Goal: Find specific page/section: Find specific page/section

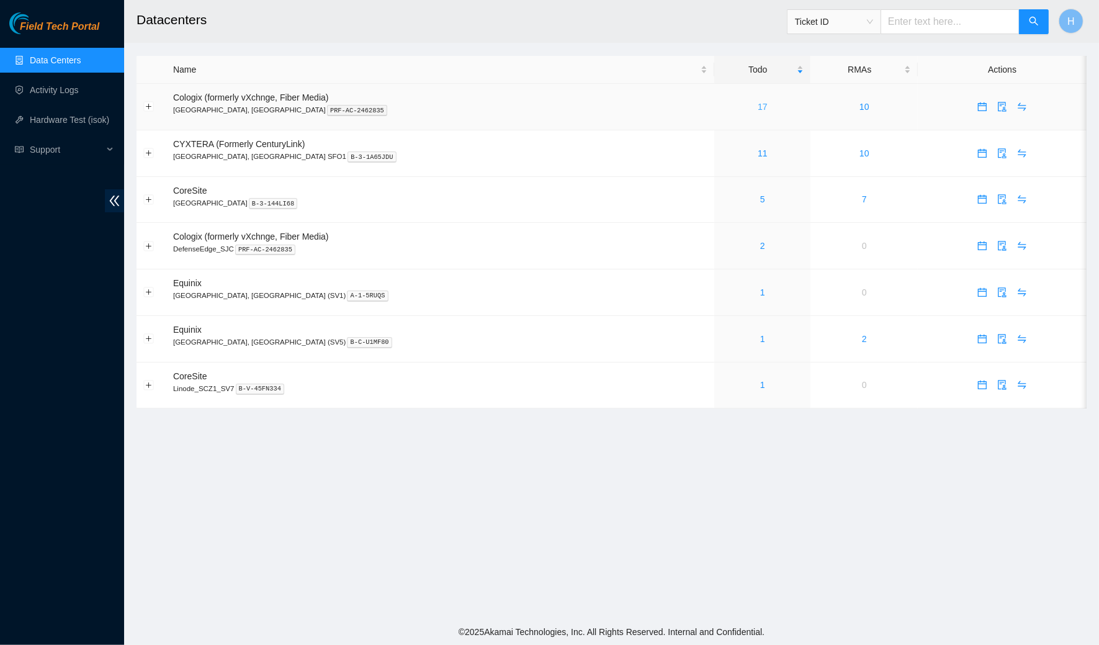
click at [758, 110] on link "17" at bounding box center [763, 107] width 10 height 10
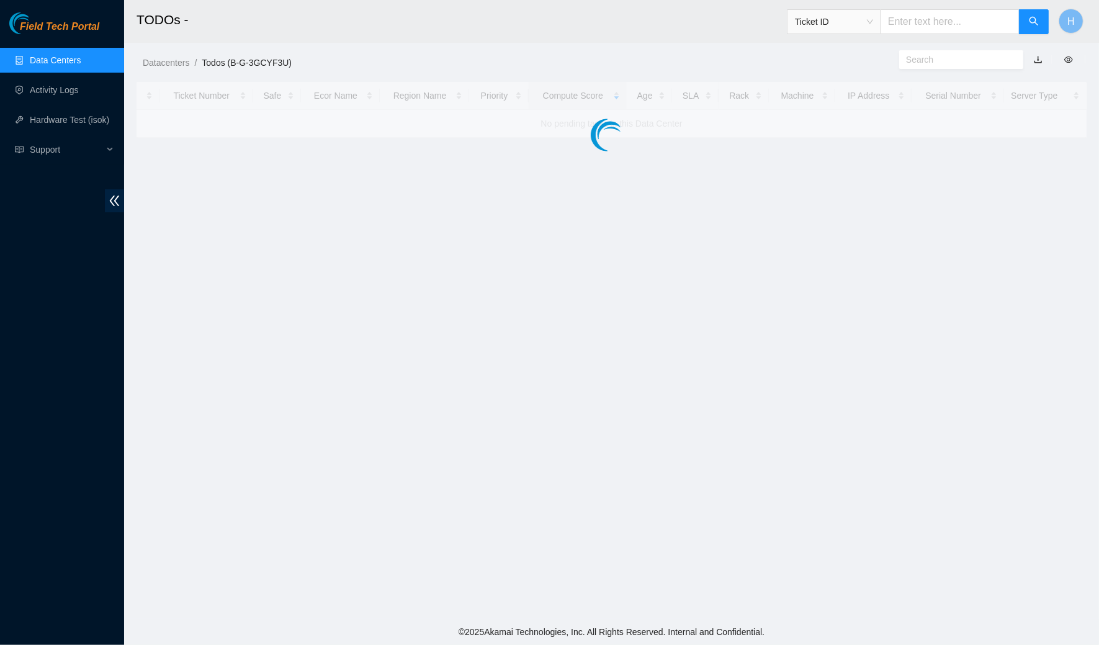
click at [68, 63] on link "Data Centers" at bounding box center [55, 60] width 51 height 10
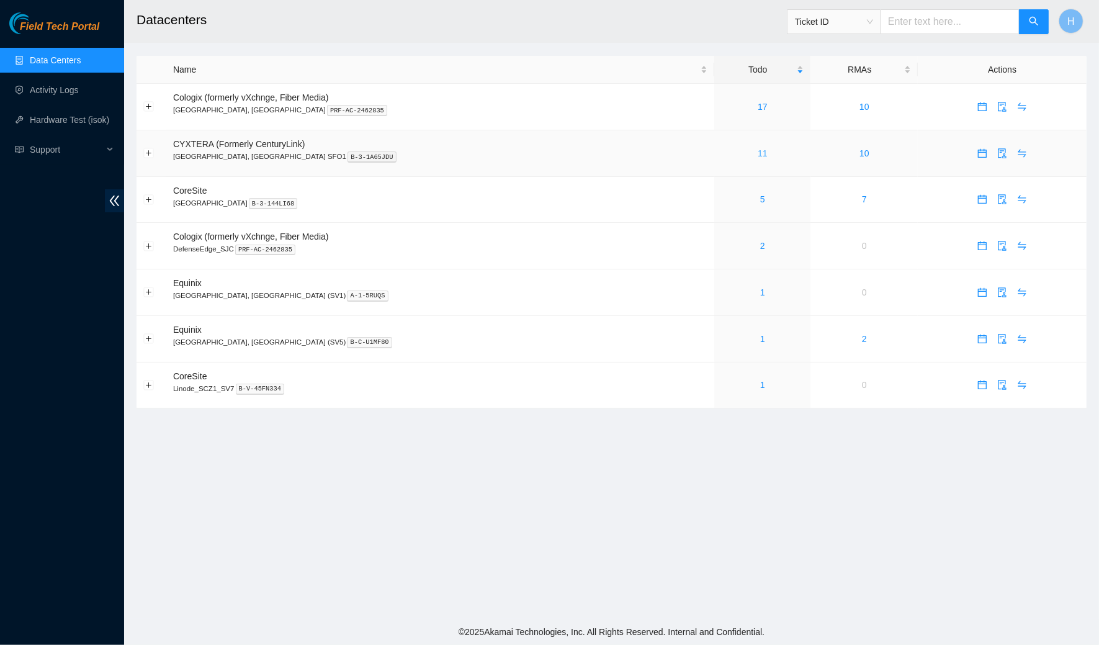
click at [758, 149] on link "11" at bounding box center [763, 153] width 10 height 10
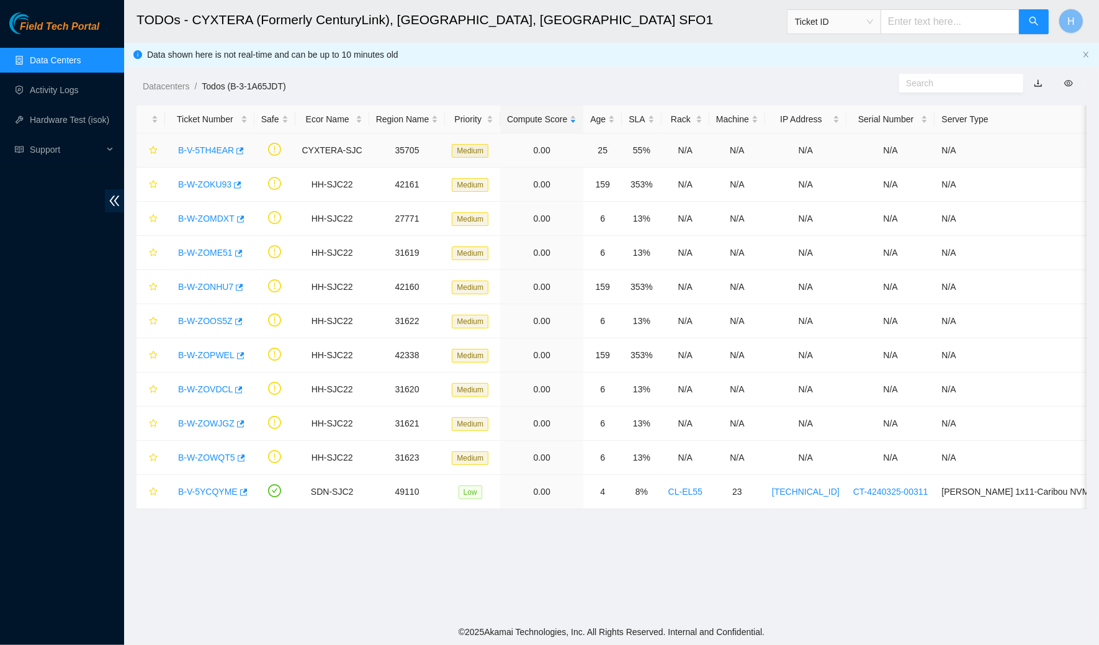
click at [199, 151] on link "B-V-5TH4EAR" at bounding box center [206, 150] width 56 height 10
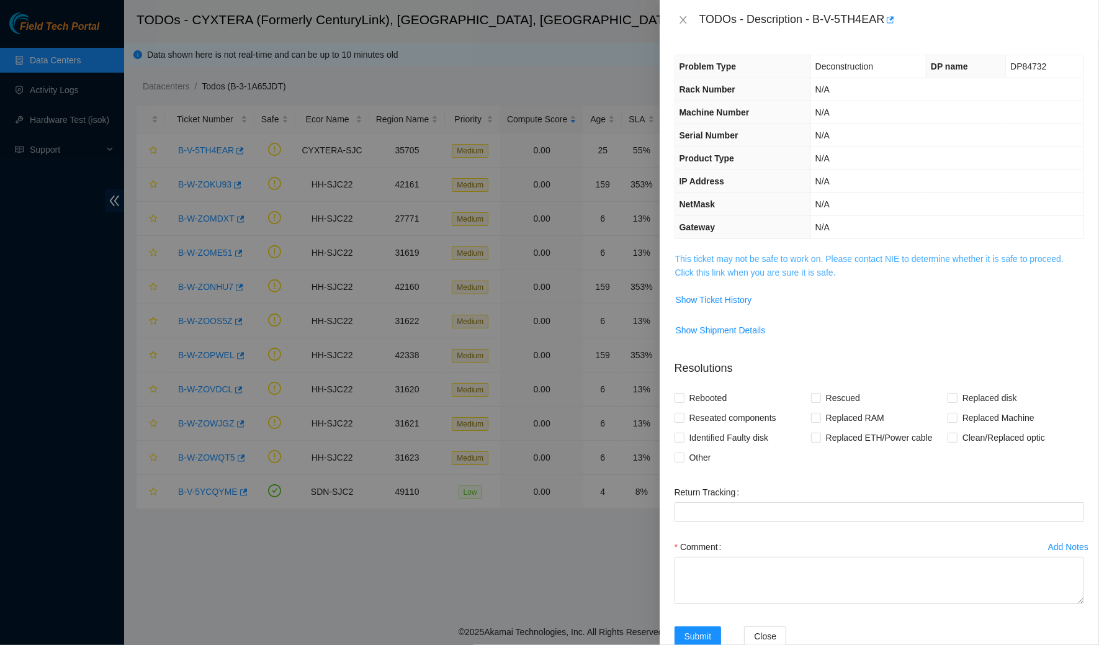
click at [704, 270] on link "This ticket may not be safe to work on. Please contact NIE to determine whether…" at bounding box center [869, 266] width 388 height 24
